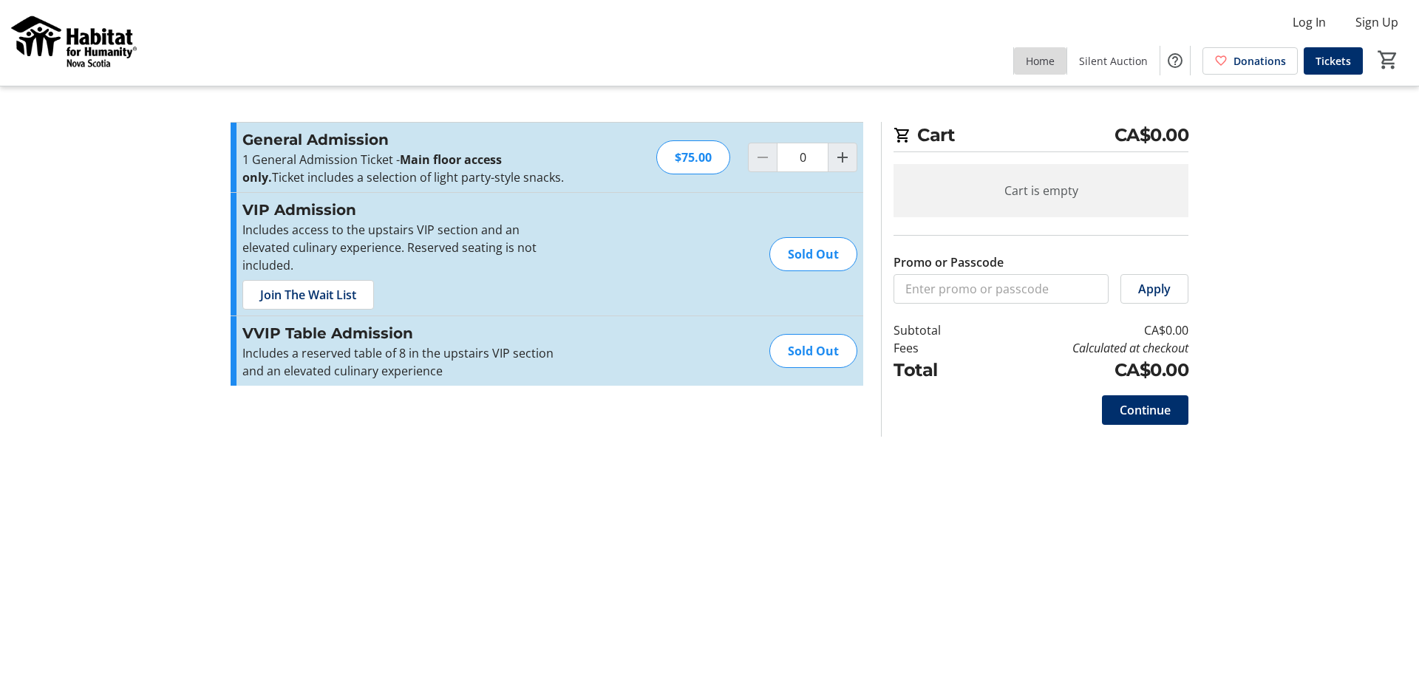
click at [1043, 58] on span "Home" at bounding box center [1040, 61] width 29 height 16
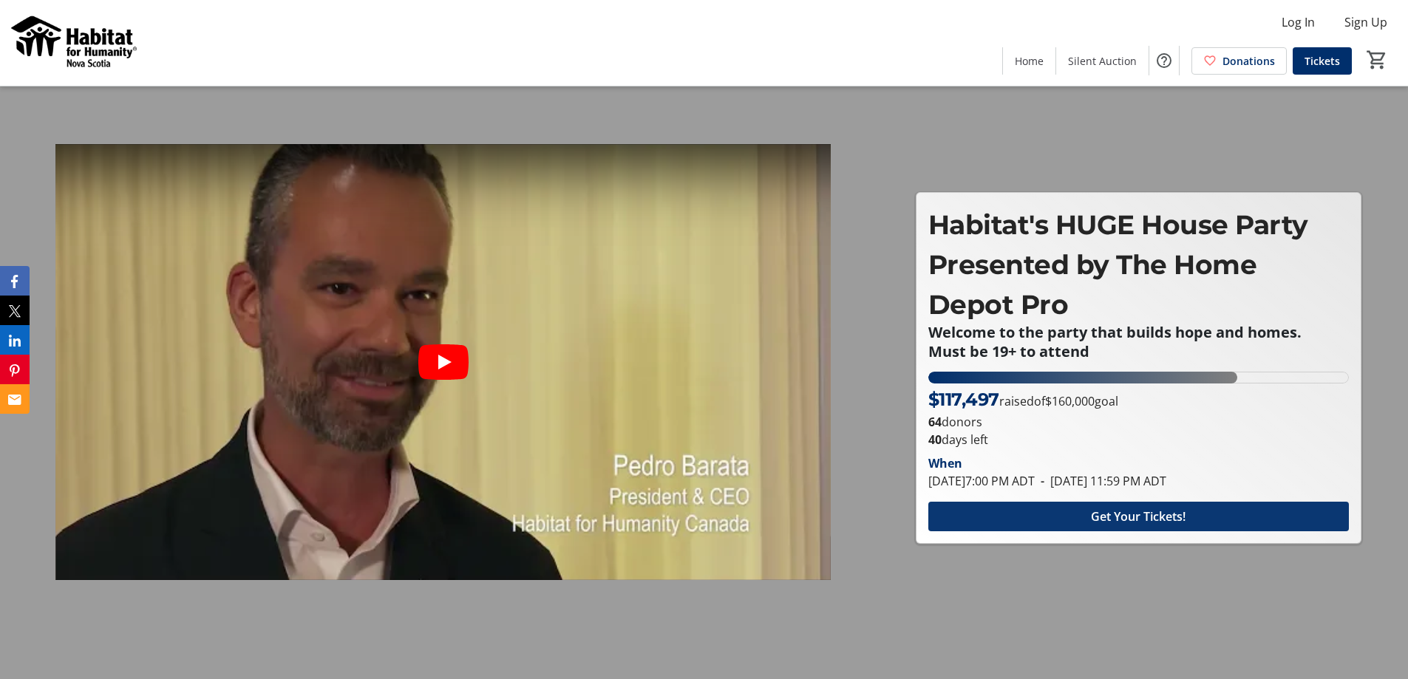
click at [1105, 515] on span "Get Your Tickets!" at bounding box center [1138, 517] width 95 height 18
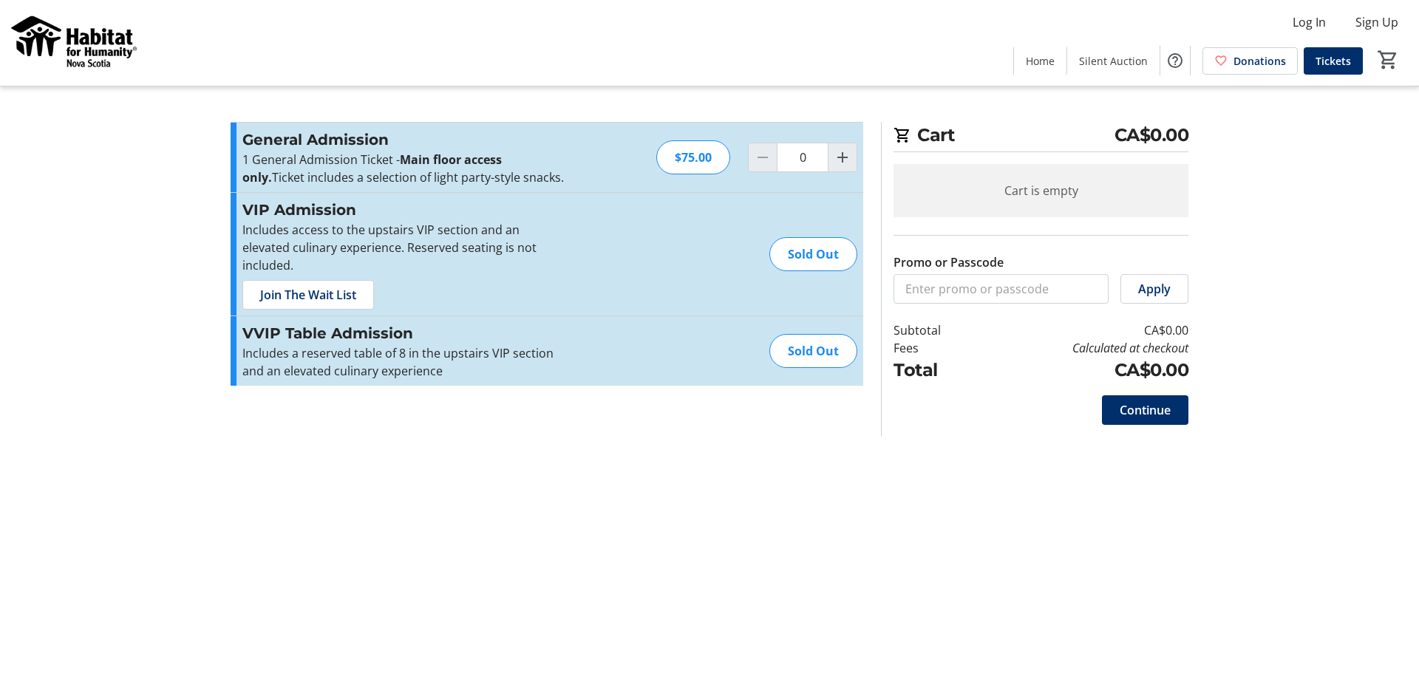
click at [46, 32] on img at bounding box center [75, 43] width 132 height 74
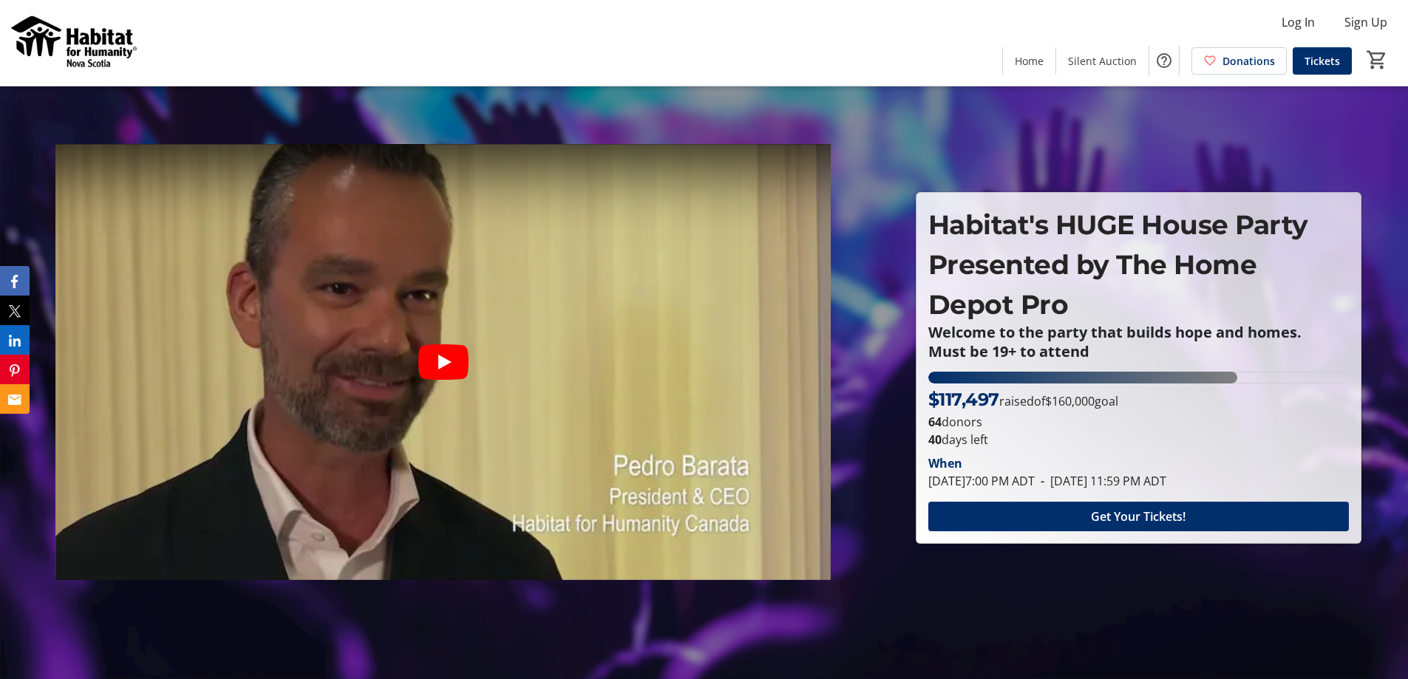
click at [437, 368] on icon "Play video" at bounding box center [443, 361] width 50 height 35
